Goal: Information Seeking & Learning: Learn about a topic

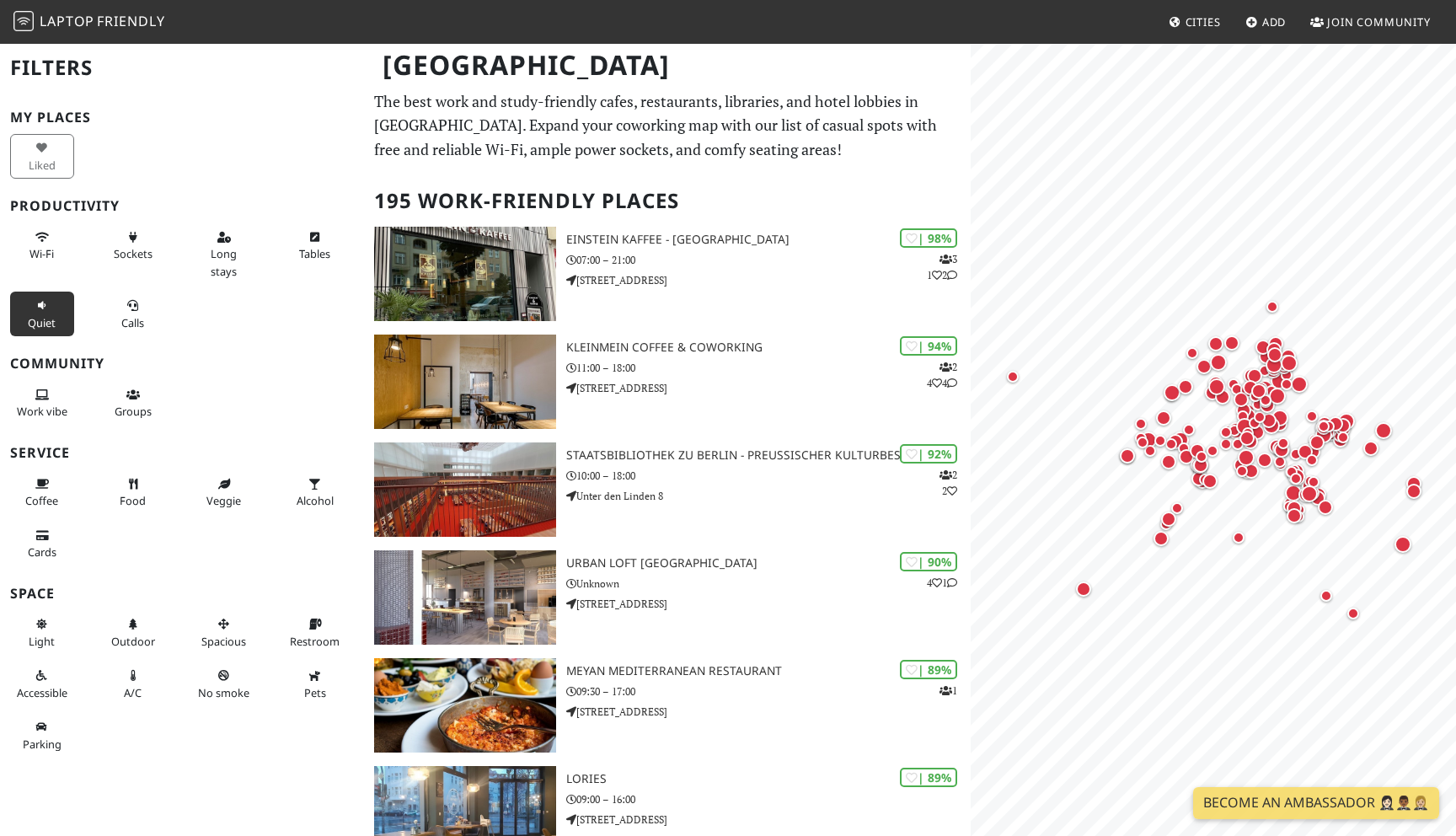
click at [43, 320] on span "Quiet" at bounding box center [41, 322] width 27 height 15
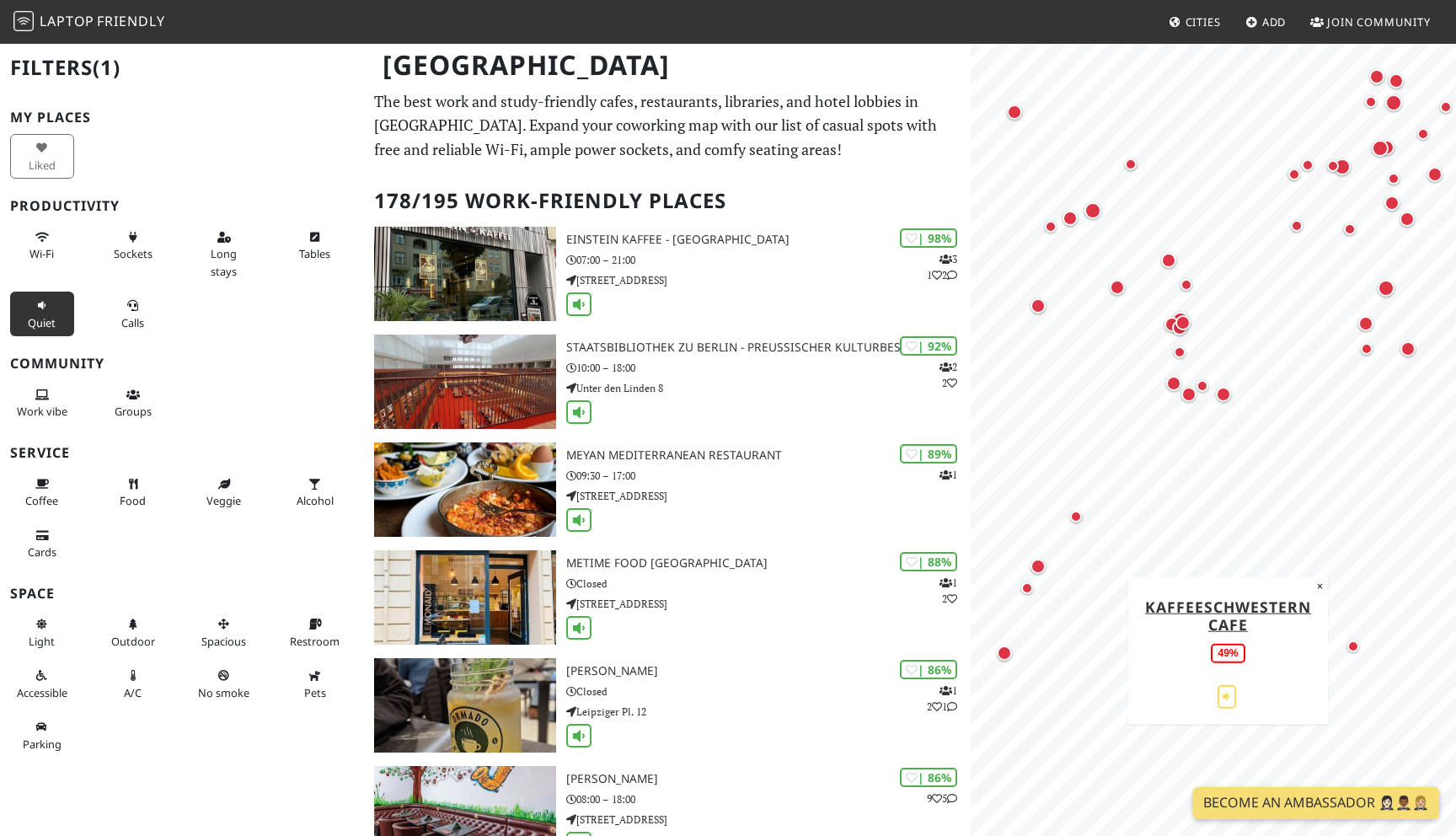
click at [1354, 650] on div "Map marker" at bounding box center [1353, 645] width 12 height 12
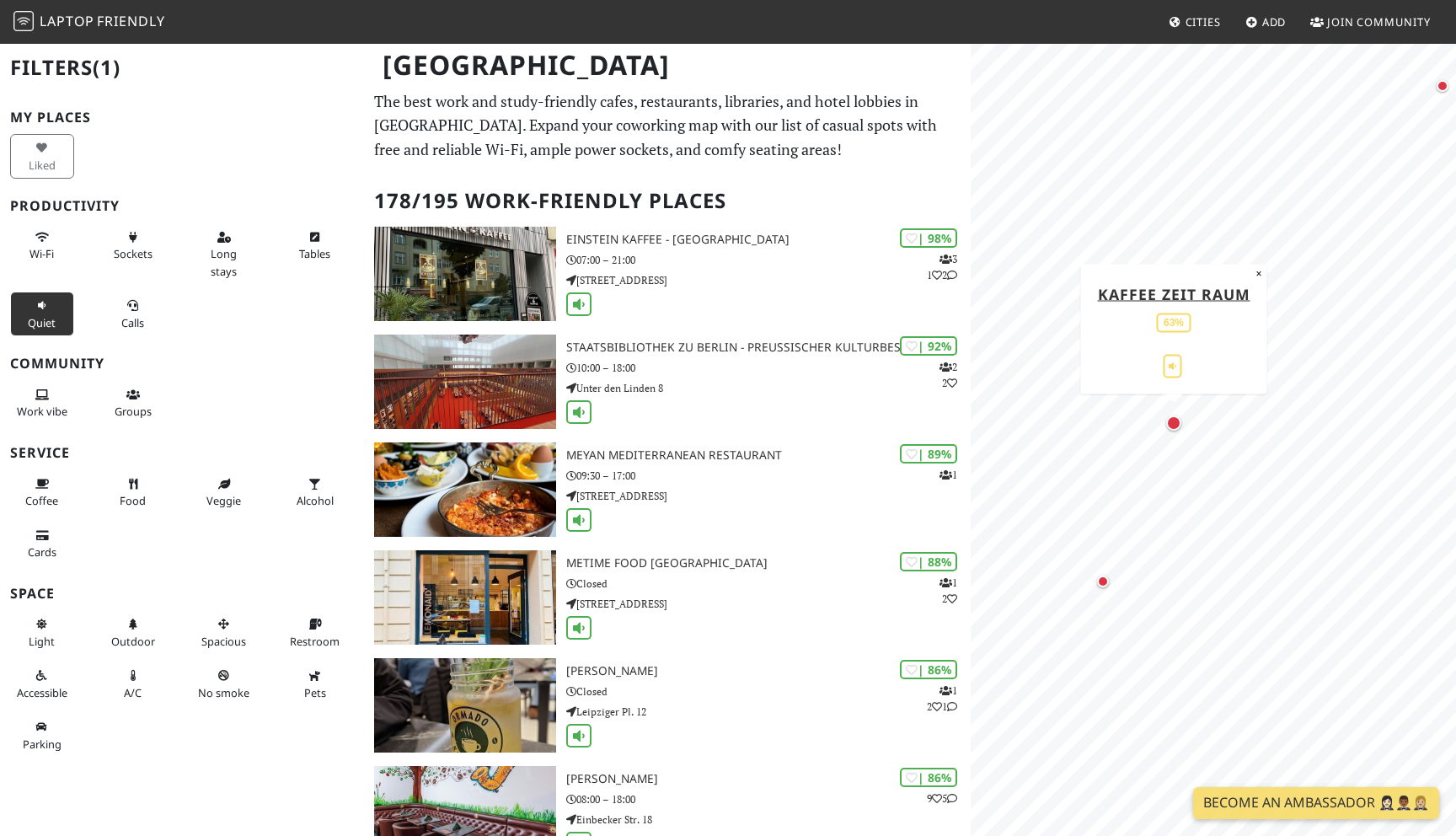
click at [1175, 427] on div "Map marker" at bounding box center [1173, 423] width 15 height 15
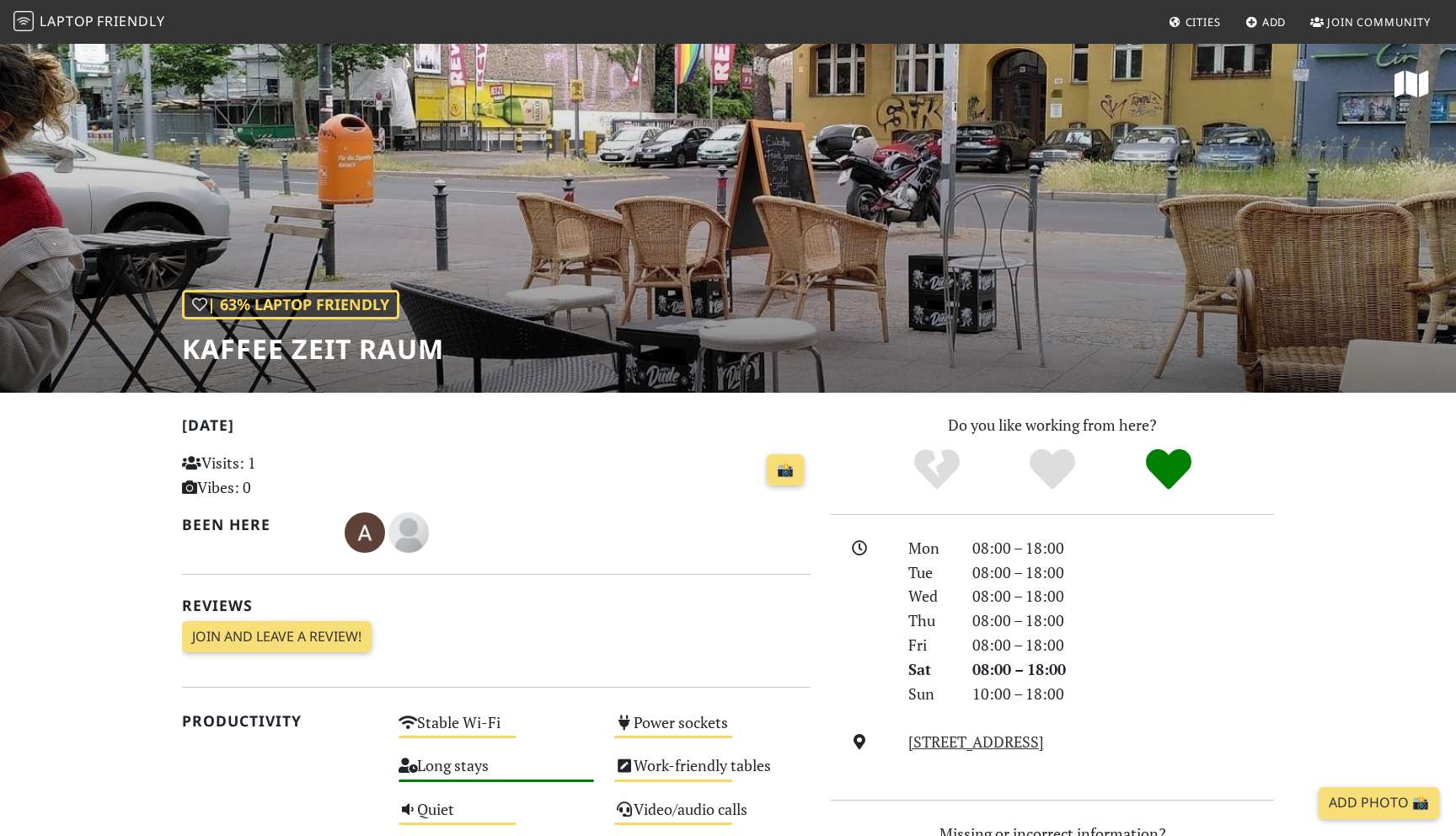
click at [664, 204] on div "| 63% Laptop Friendly Kaffee Zeit Raum" at bounding box center [728, 217] width 1456 height 350
click at [750, 226] on div "| 63% Laptop Friendly Kaffee Zeit Raum" at bounding box center [728, 217] width 1456 height 350
drag, startPoint x: 967, startPoint y: 273, endPoint x: 740, endPoint y: 274, distance: 227.0
click at [740, 274] on div "| 63% Laptop Friendly Kaffee Zeit Raum" at bounding box center [728, 217] width 1456 height 350
drag, startPoint x: 182, startPoint y: 349, endPoint x: 543, endPoint y: 346, distance: 361.0
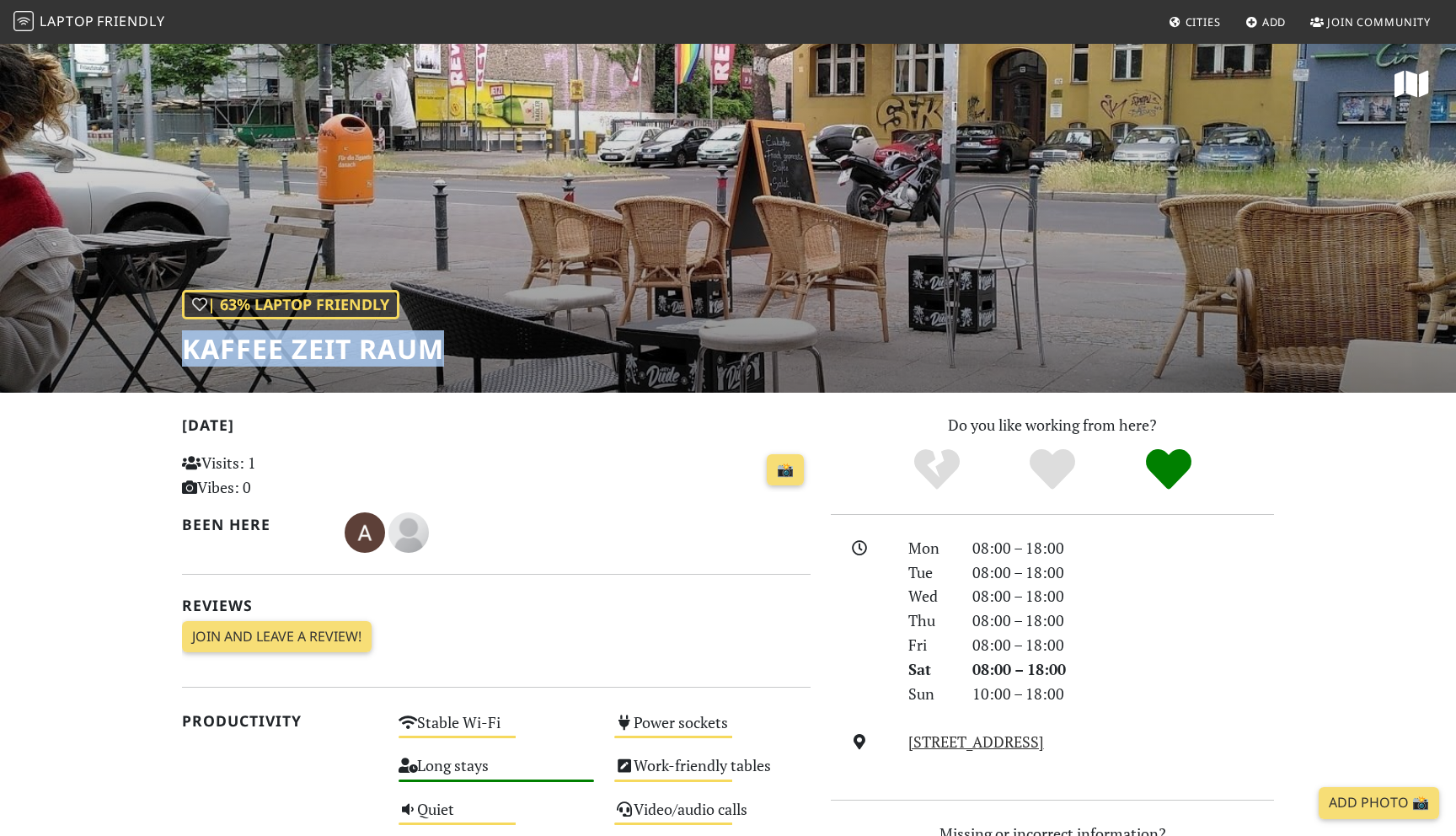
click at [543, 346] on div "| 63% Laptop Friendly Kaffee Zeit Raum" at bounding box center [728, 217] width 1456 height 350
copy h1 "Kaffee Zeit Raum"
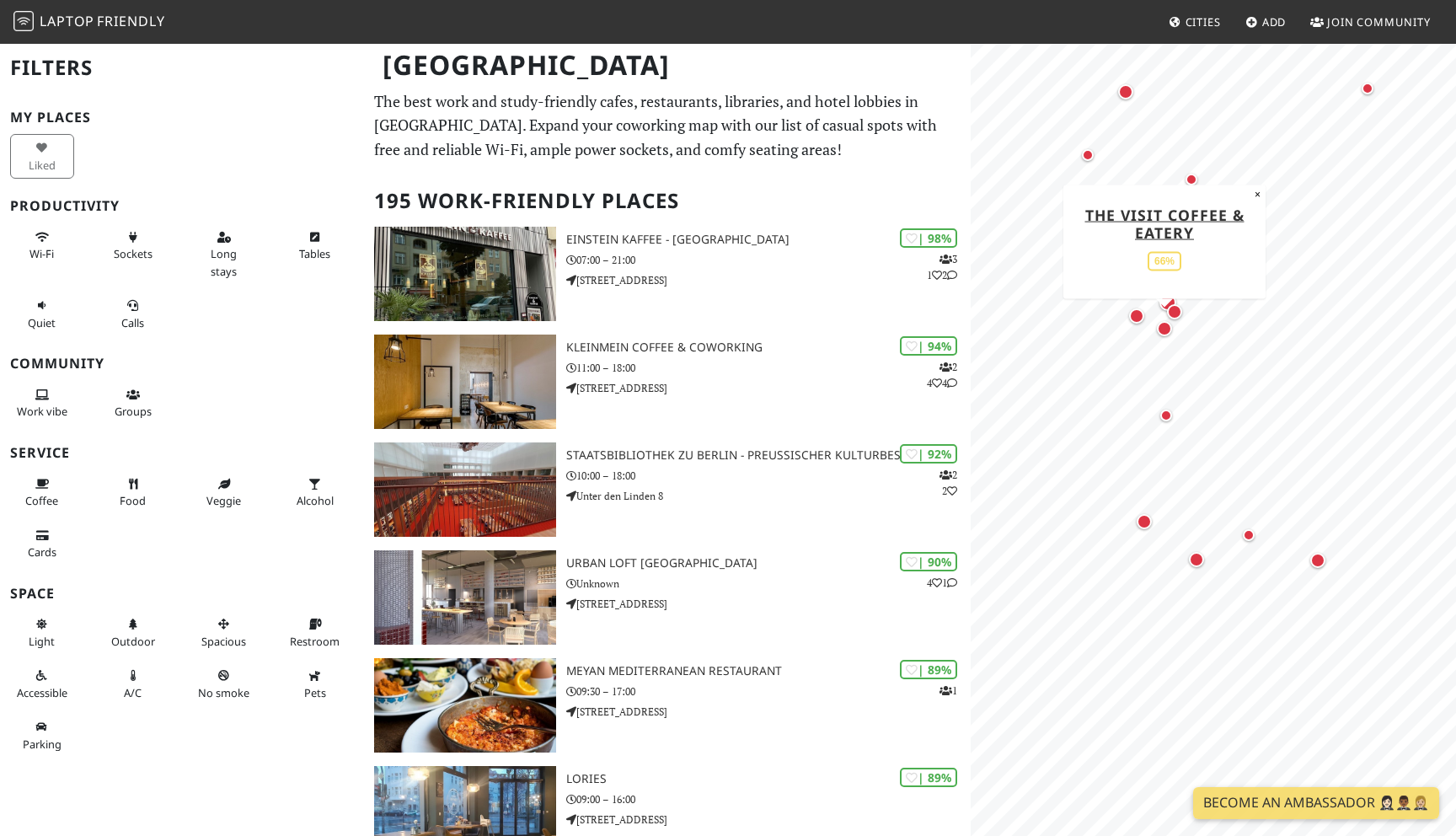
click at [1162, 328] on div "Map marker" at bounding box center [1164, 328] width 15 height 15
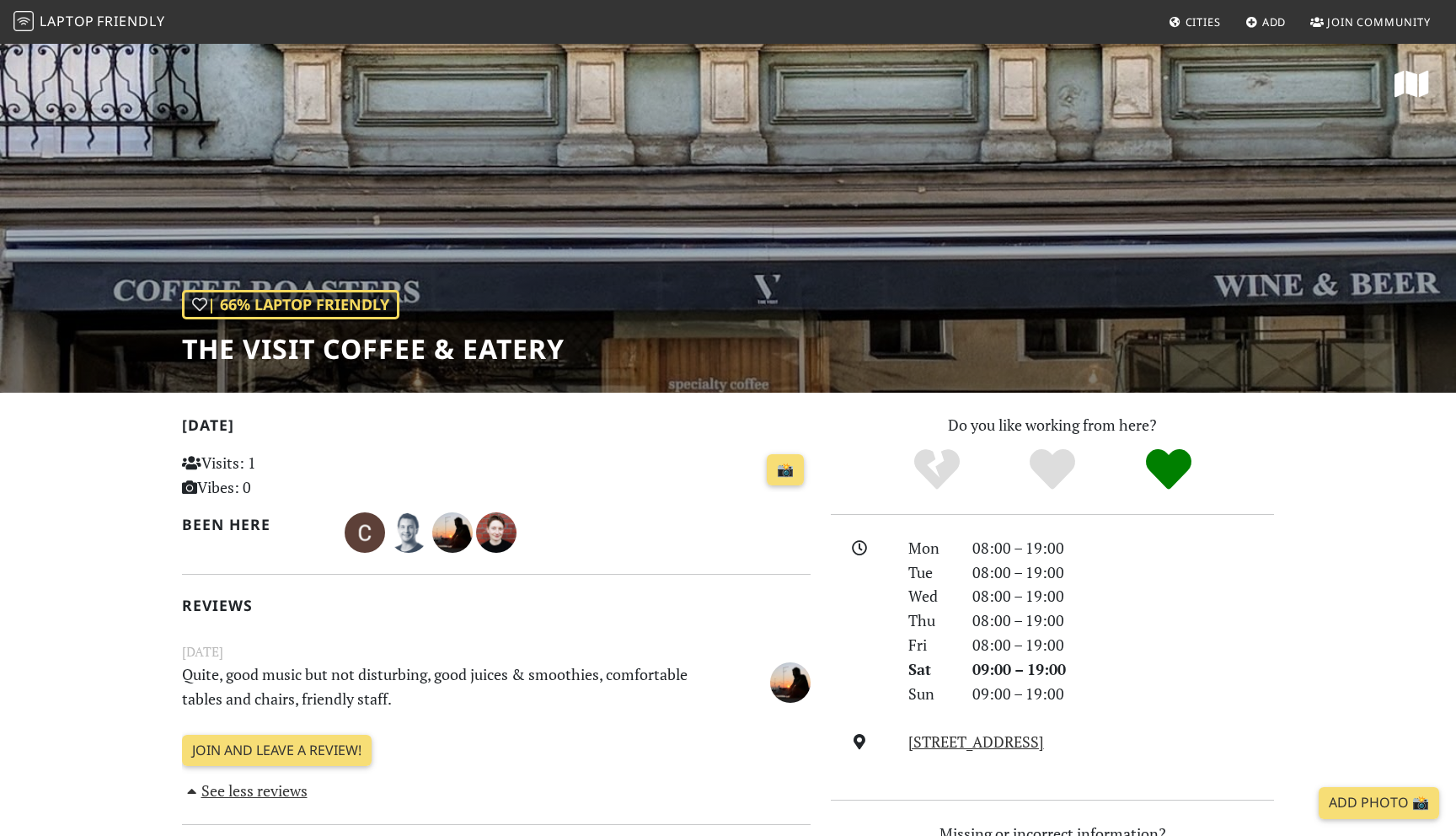
click at [65, 27] on span "Laptop" at bounding box center [67, 20] width 55 height 19
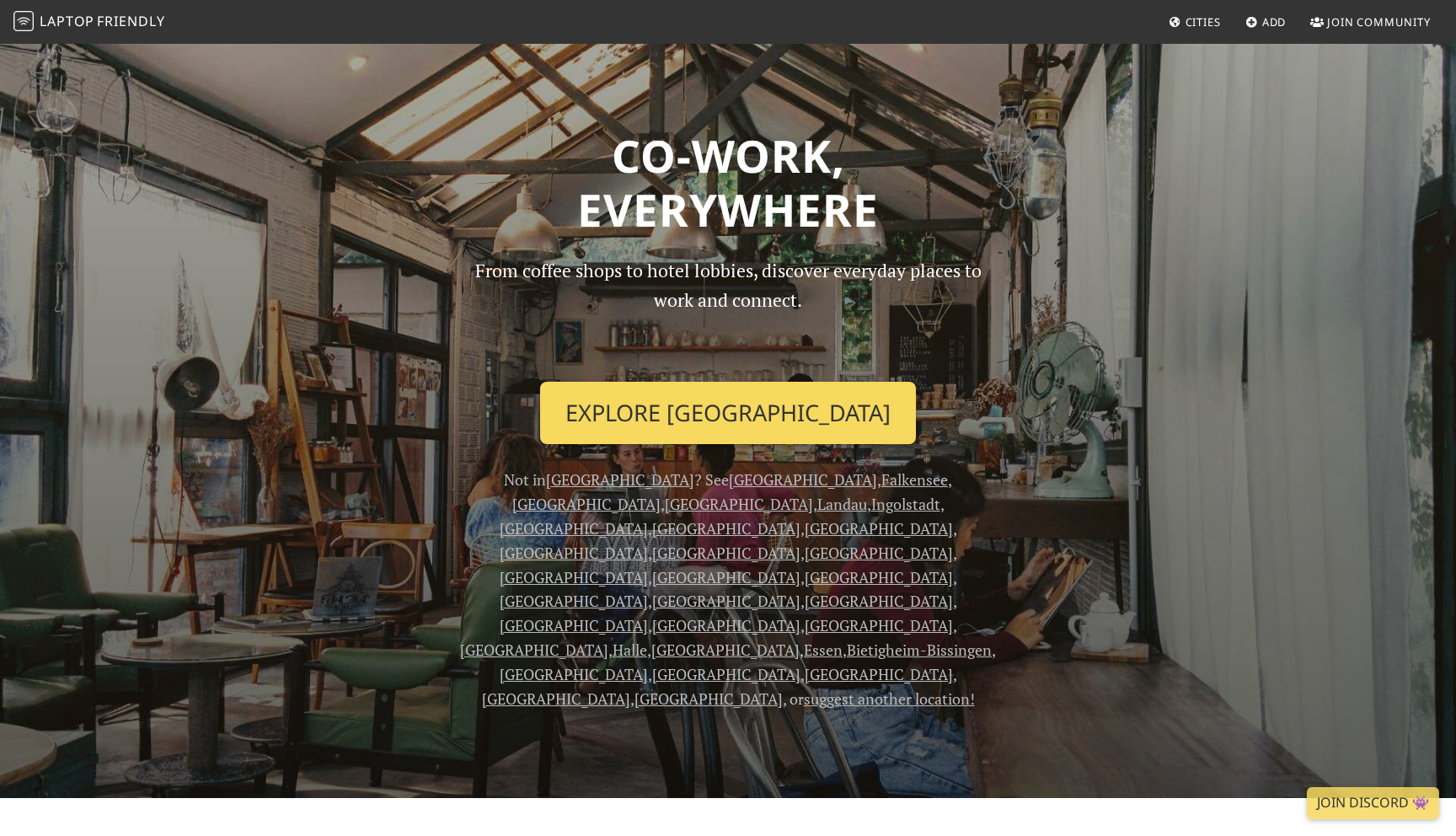
click at [713, 411] on link "Explore Berlin" at bounding box center [728, 413] width 376 height 62
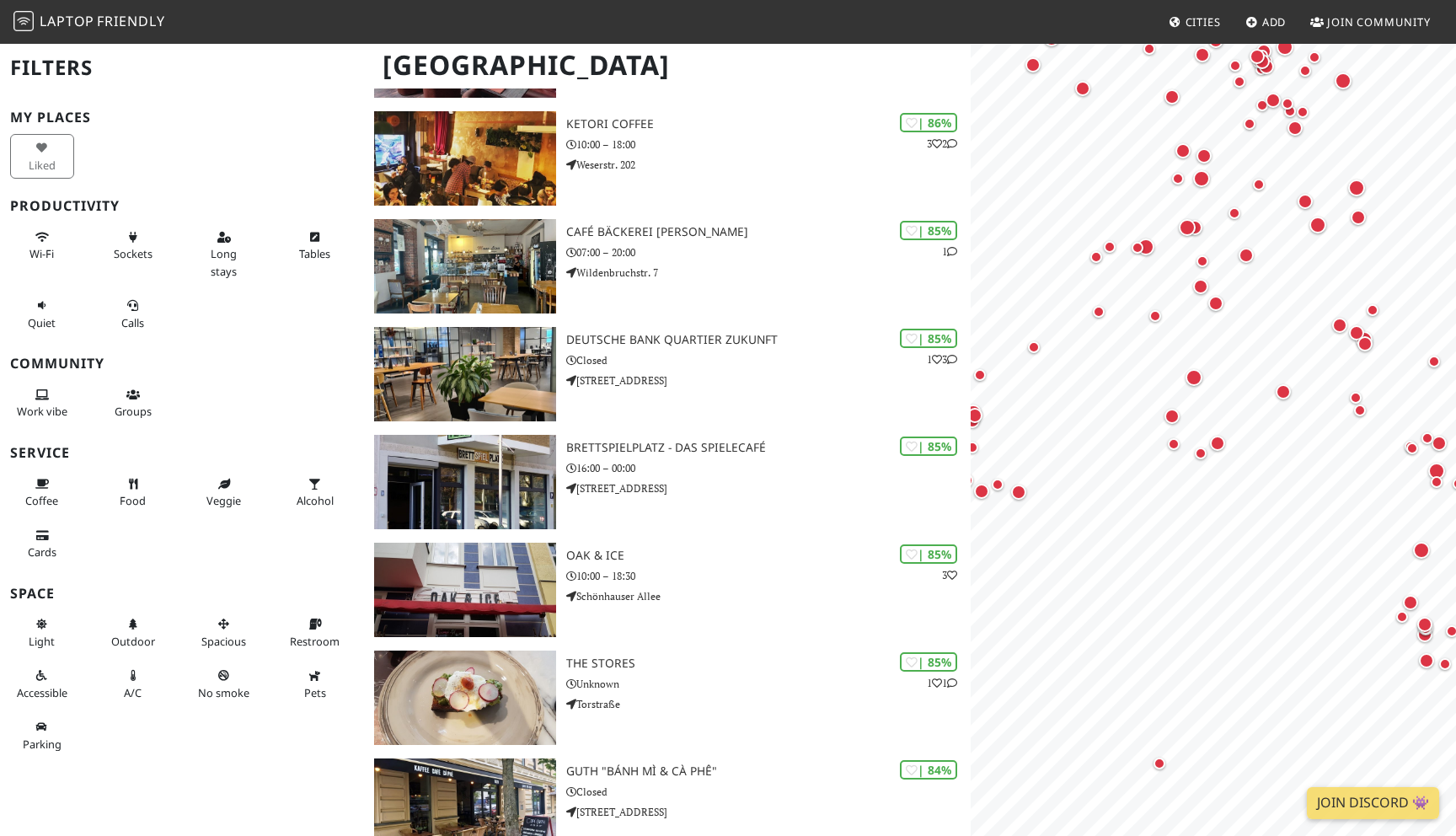
scroll to position [1912, 0]
